Goal: Find contact information: Find contact information

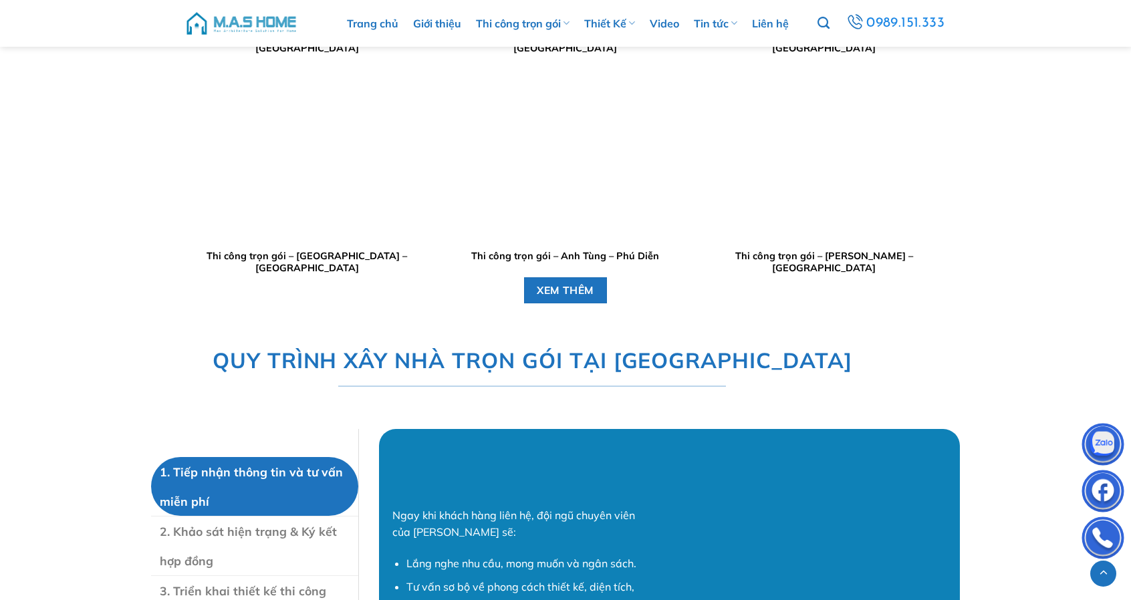
scroll to position [3677, 0]
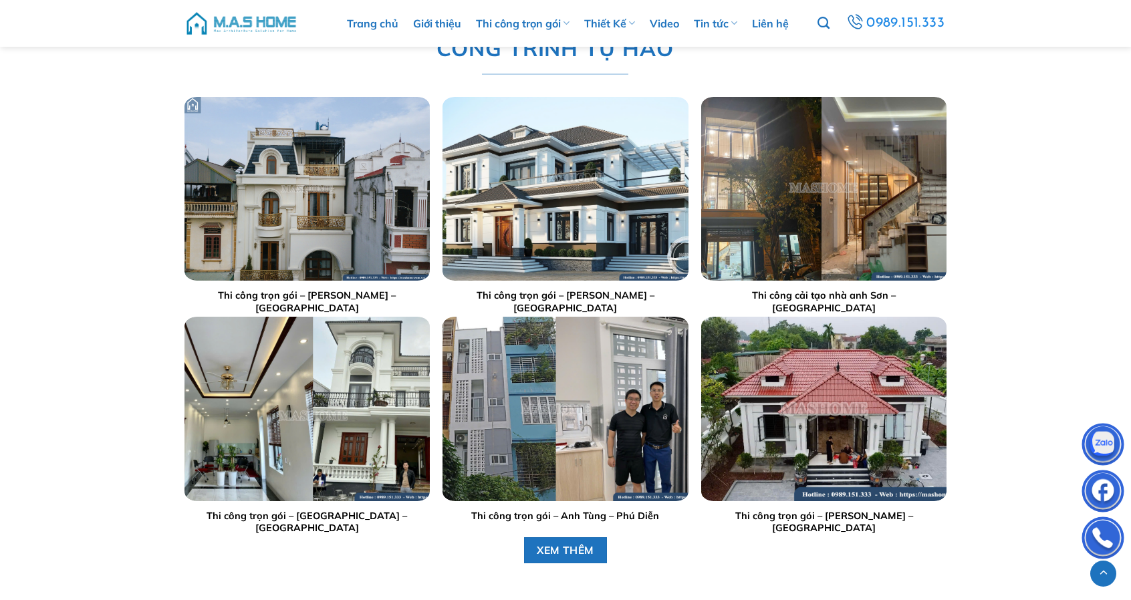
click at [285, 235] on img "Thi công trọn gói - Anh Tuấn - Gia Lâm" at bounding box center [307, 189] width 245 height 184
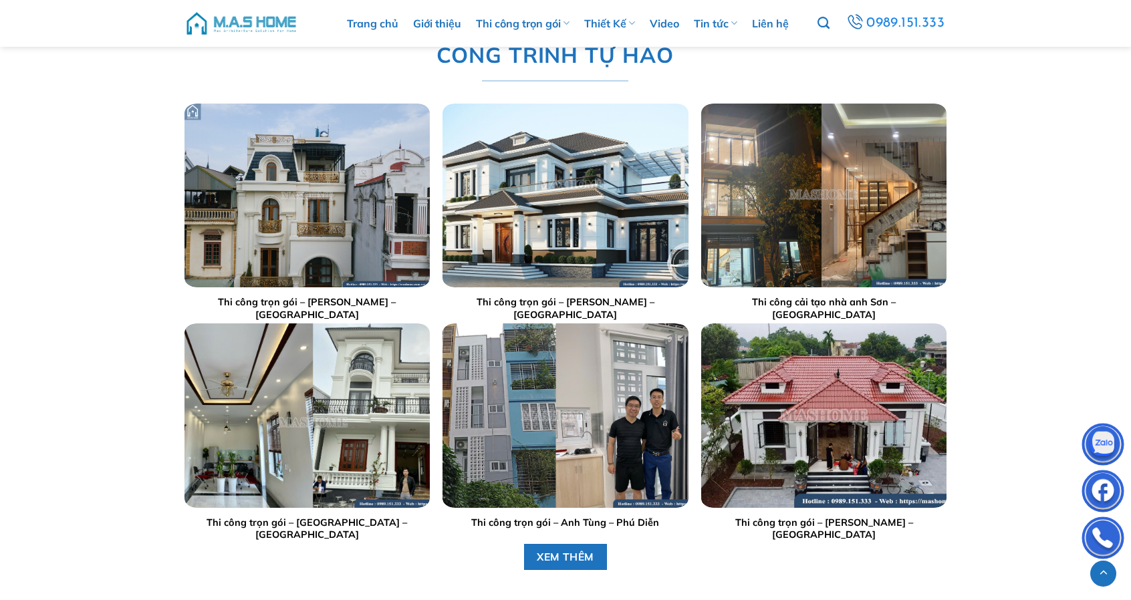
click at [584, 399] on img "Thi công trọn gói - Anh Tùng - Phú Diễn" at bounding box center [565, 416] width 245 height 184
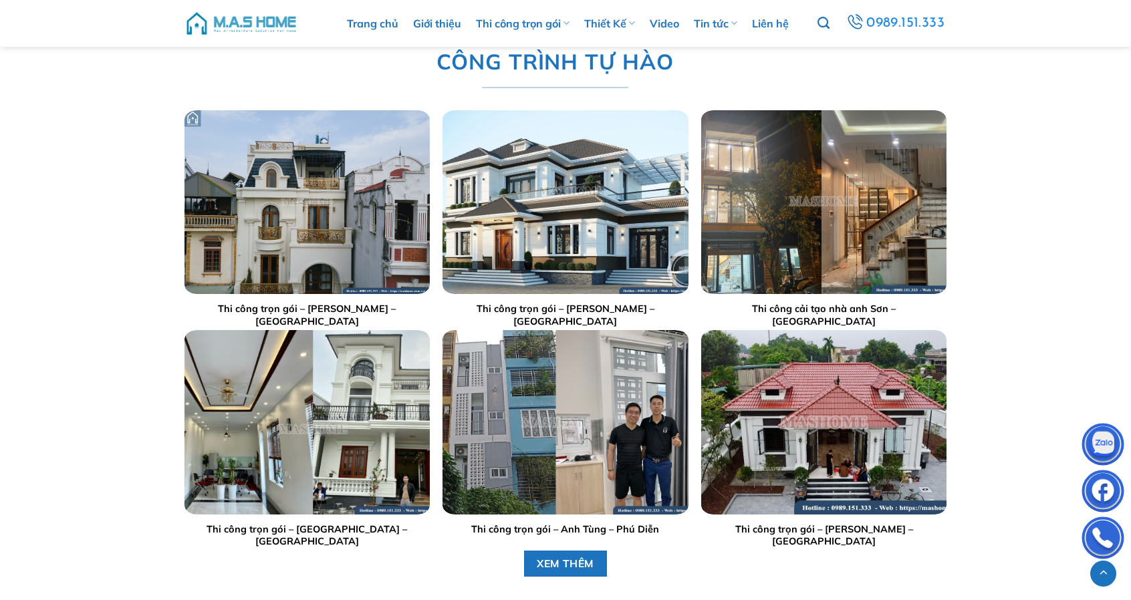
click at [824, 209] on img "Thi công cải tạo nhà anh Sơn - Hà Đông" at bounding box center [823, 202] width 245 height 184
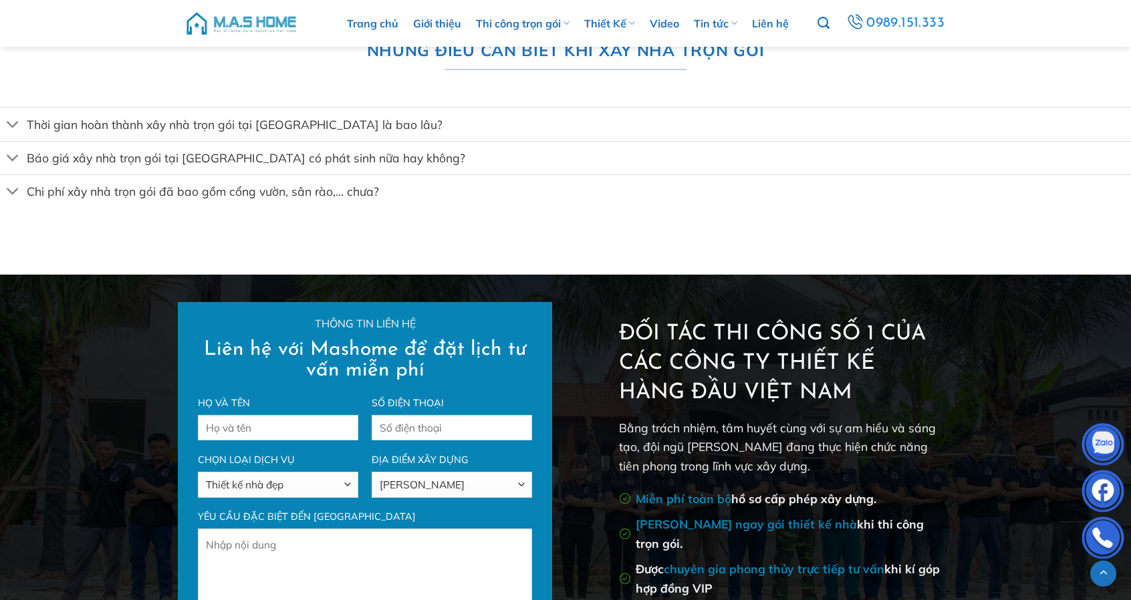
scroll to position [5528, 0]
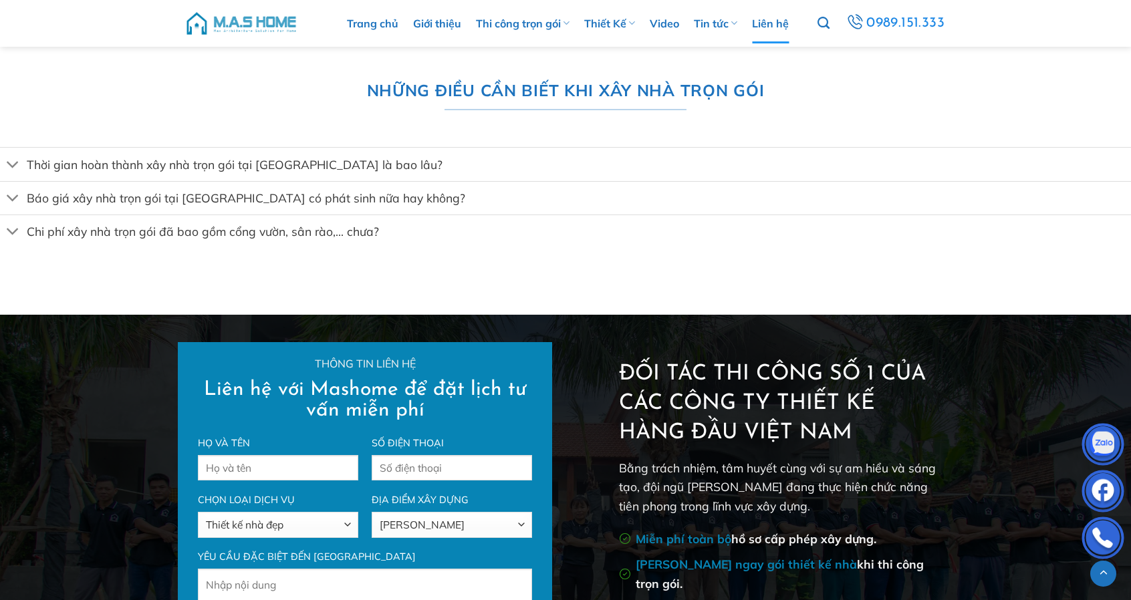
click at [771, 21] on link "Liên hệ" at bounding box center [770, 23] width 37 height 40
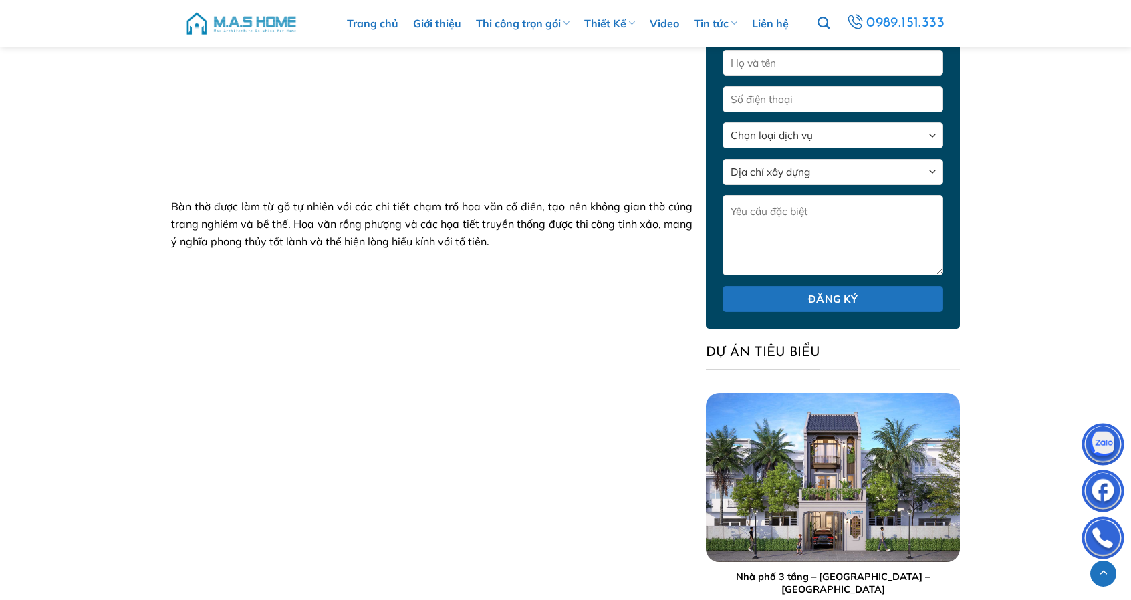
scroll to position [5538, 0]
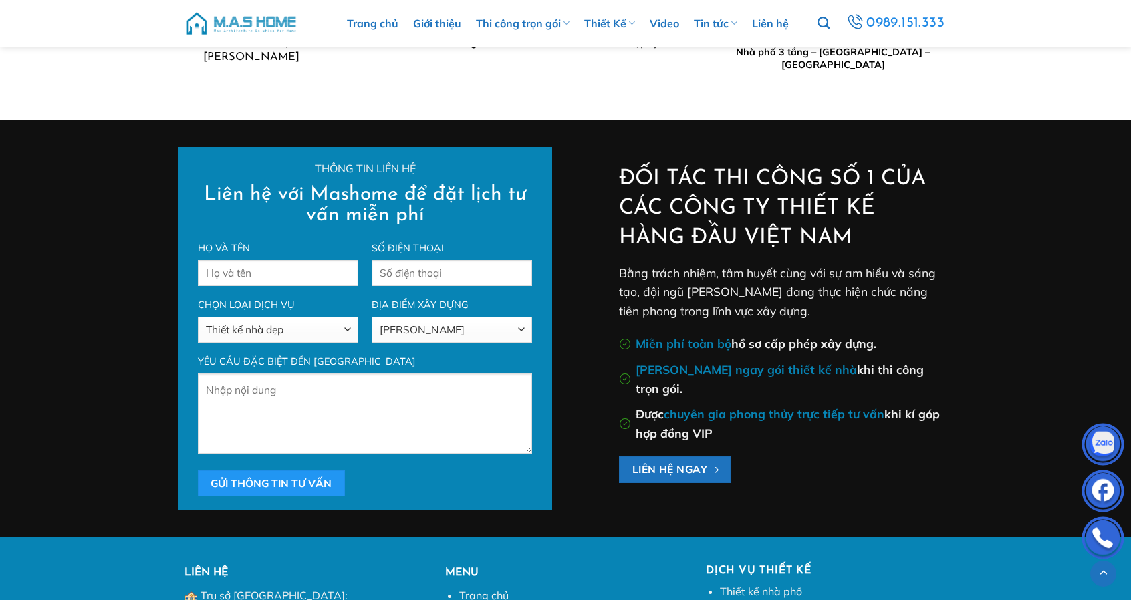
scroll to position [7898, 0]
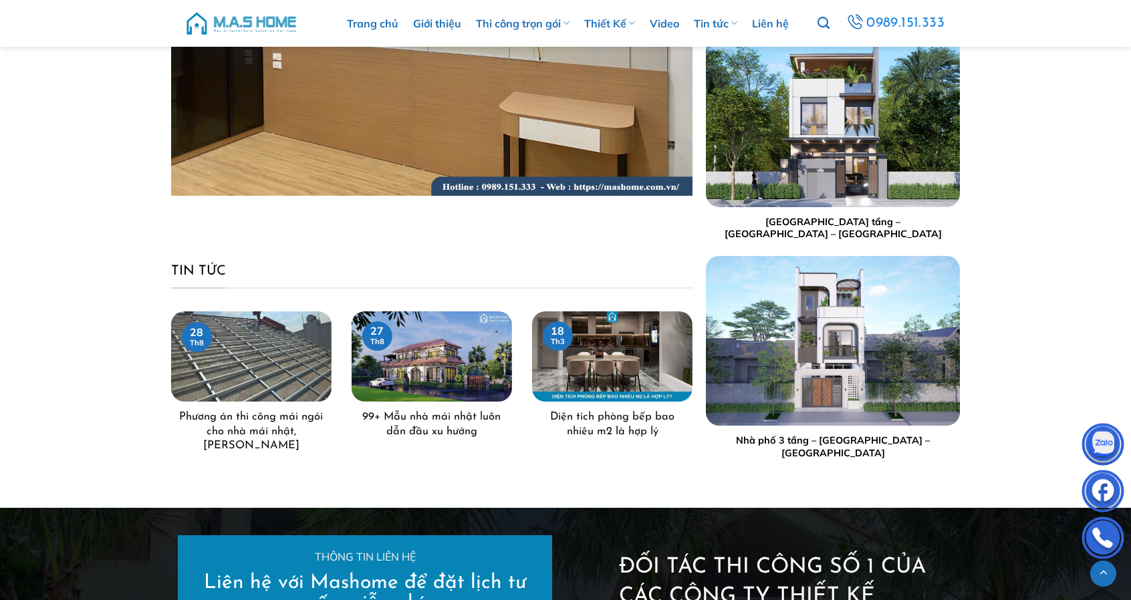
scroll to position [8532, 0]
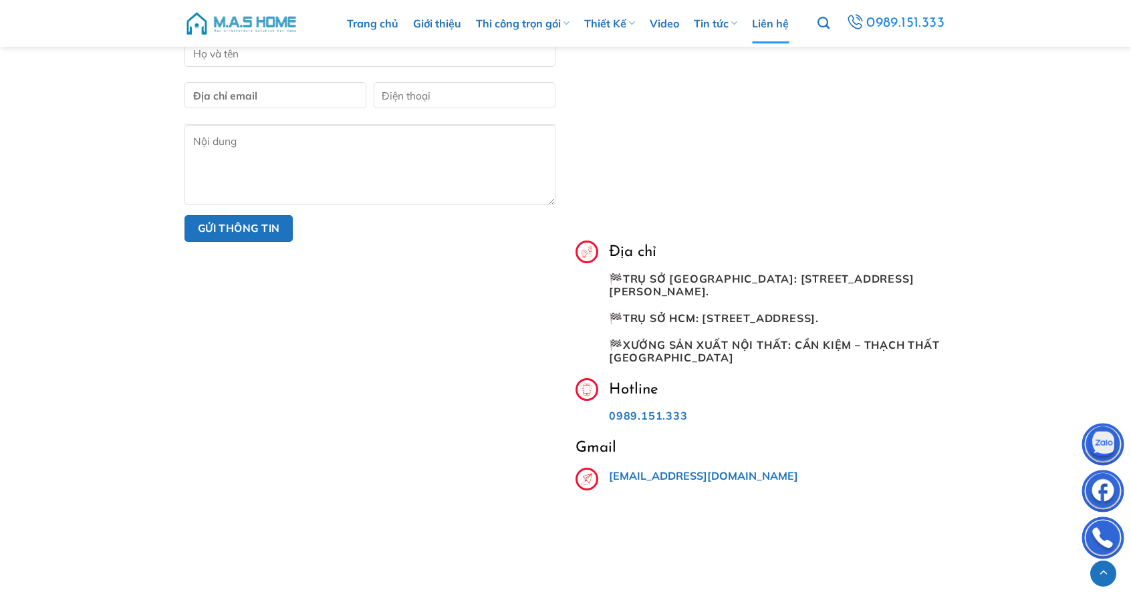
scroll to position [802, 0]
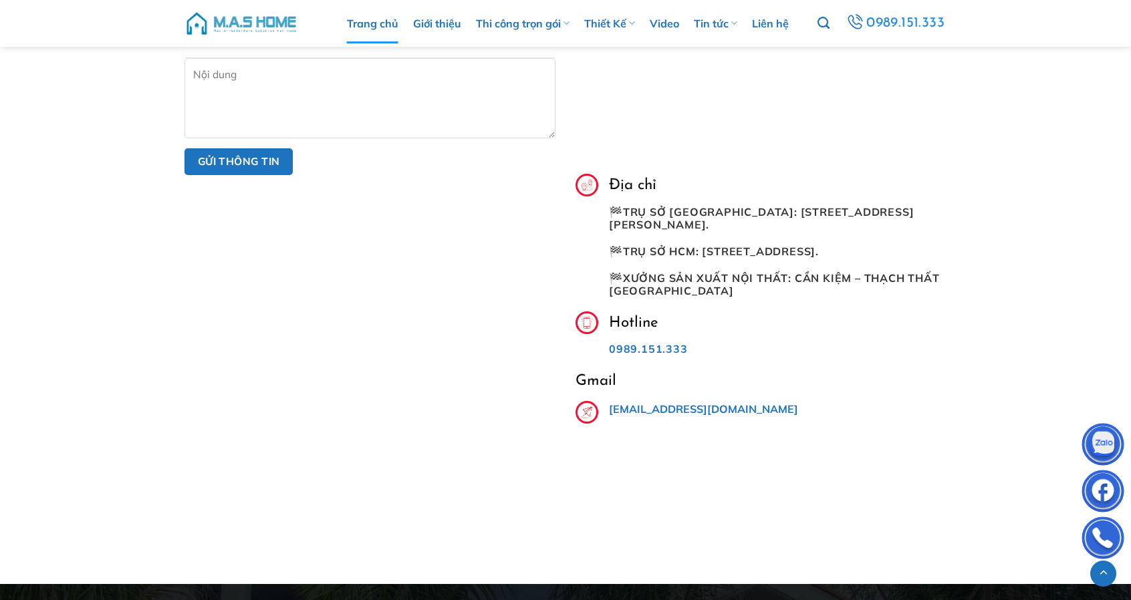
click at [359, 27] on link "Trang chủ" at bounding box center [372, 23] width 51 height 40
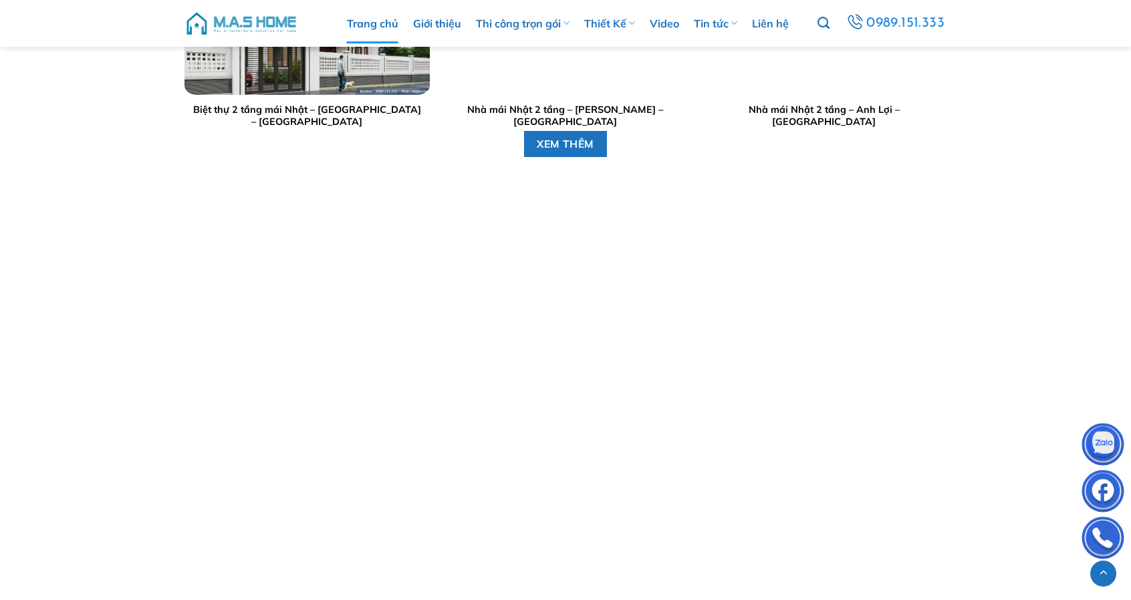
scroll to position [2407, 0]
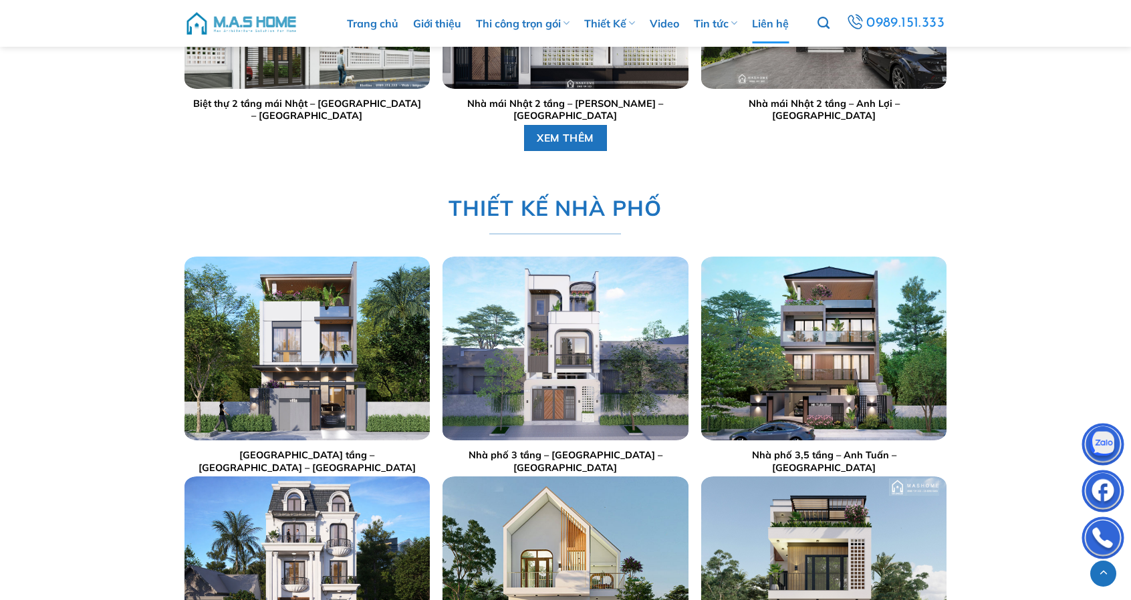
click at [759, 17] on link "Liên hệ" at bounding box center [770, 23] width 37 height 40
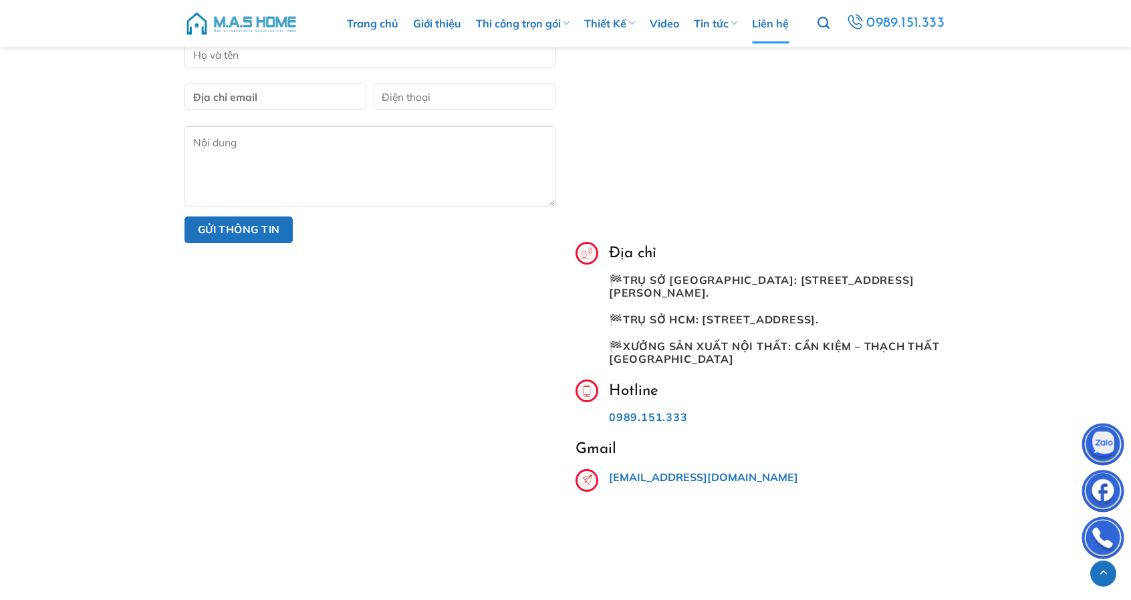
scroll to position [735, 0]
drag, startPoint x: 725, startPoint y: 276, endPoint x: 731, endPoint y: 293, distance: 18.6
click at [731, 293] on p "🏁 Trụ sở Hà Nội: Số 619 Nguyễn Trãi – Thanh Xuân – Hà Nội." at bounding box center [778, 285] width 338 height 25
copy span "Số 619 Nguyễn Trãi – Thanh Xuân – Hà Nội."
drag, startPoint x: 697, startPoint y: 422, endPoint x: 587, endPoint y: 428, distance: 109.8
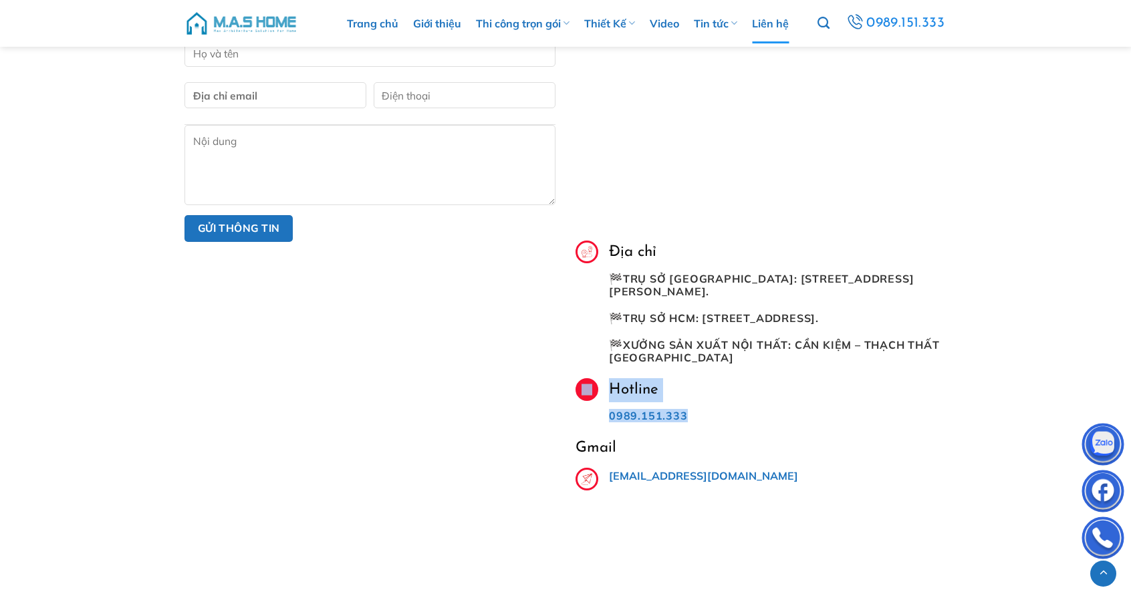
click at [587, 428] on div "Hotline 0989.151.333" at bounding box center [761, 407] width 371 height 58
copy div "Hotline 0989.151.333"
click at [690, 422] on p "0989.151.333" at bounding box center [778, 416] width 338 height 13
drag, startPoint x: 694, startPoint y: 431, endPoint x: 607, endPoint y: 432, distance: 86.9
click at [607, 432] on div "Hotline 0989.151.333" at bounding box center [772, 407] width 348 height 58
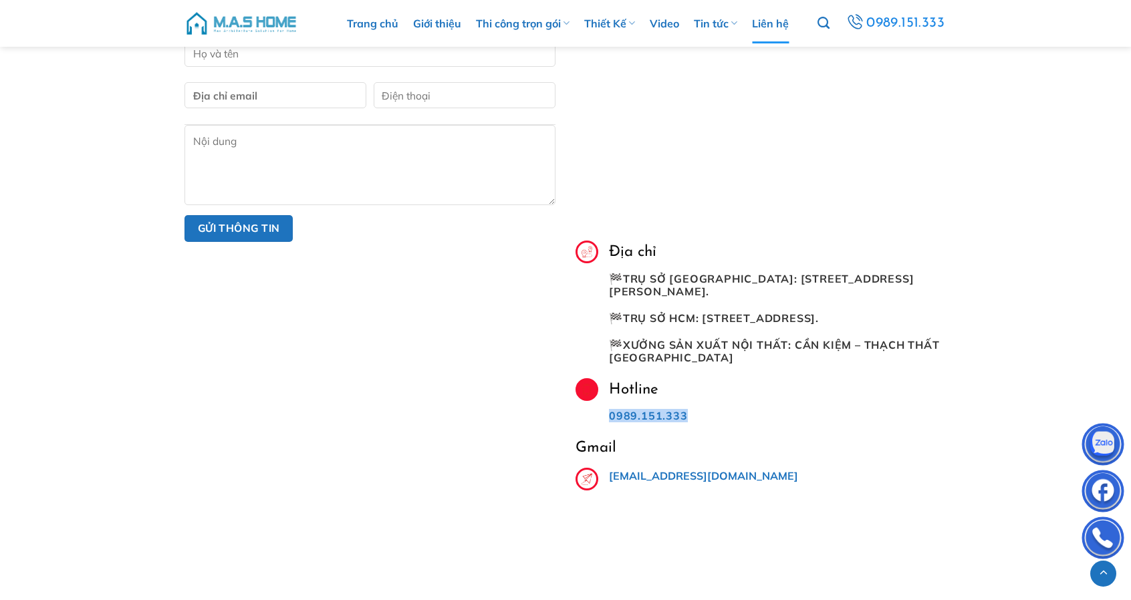
copy link "0989.151.333"
